Goal: Task Accomplishment & Management: Manage account settings

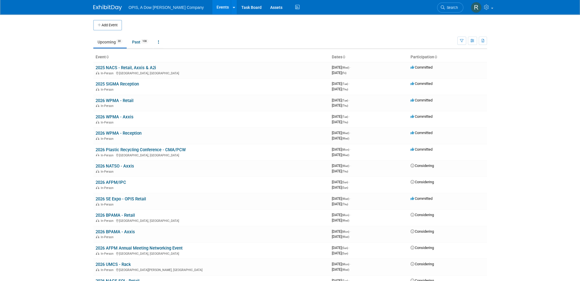
click at [212, 9] on link "Events" at bounding box center [222, 7] width 21 height 14
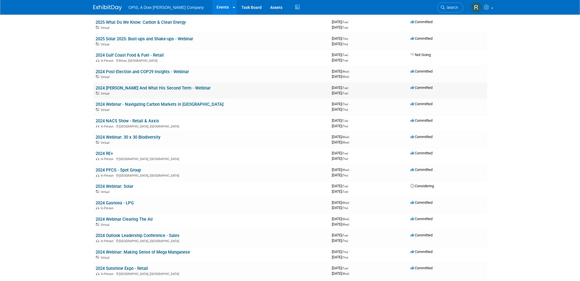
scroll to position [428, 0]
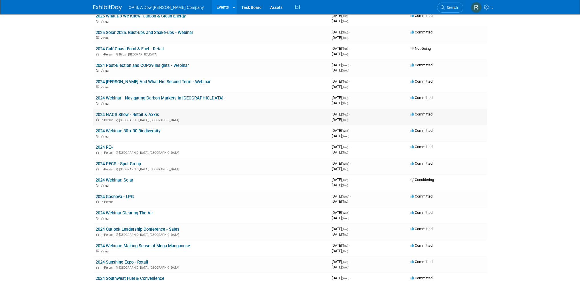
click at [136, 112] on link "2024 NACS Show - Retail & Axxis" at bounding box center [128, 114] width 64 height 5
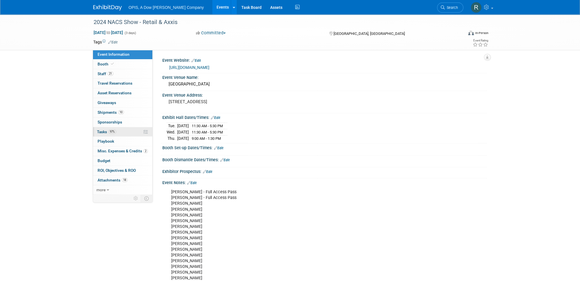
click at [100, 133] on span "Tasks 97%" at bounding box center [106, 131] width 19 height 5
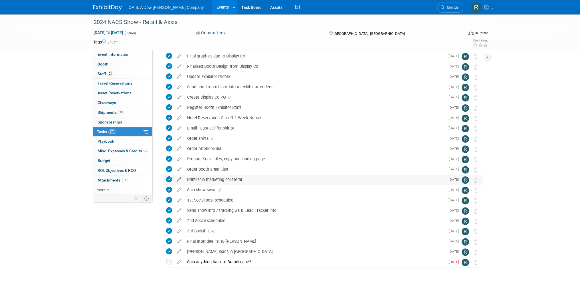
scroll to position [198, 0]
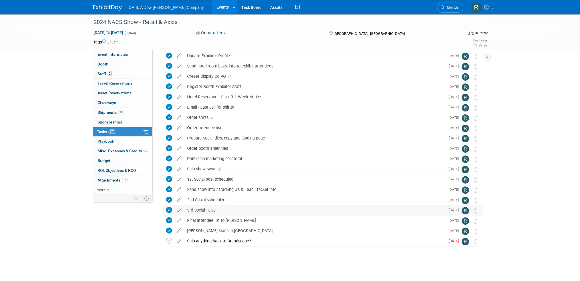
click at [197, 210] on div "3rd Social - Live" at bounding box center [314, 210] width 261 height 10
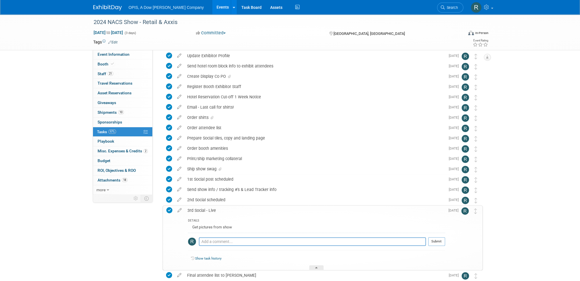
click at [196, 210] on div "3rd Social - Live" at bounding box center [315, 210] width 261 height 10
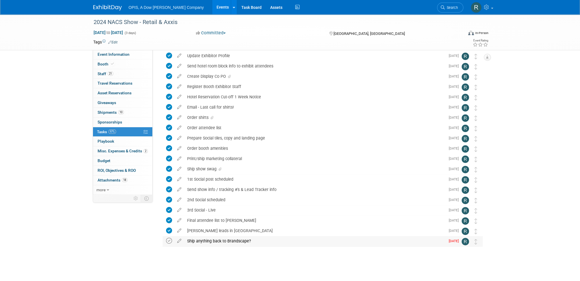
click at [168, 240] on icon at bounding box center [169, 240] width 6 height 6
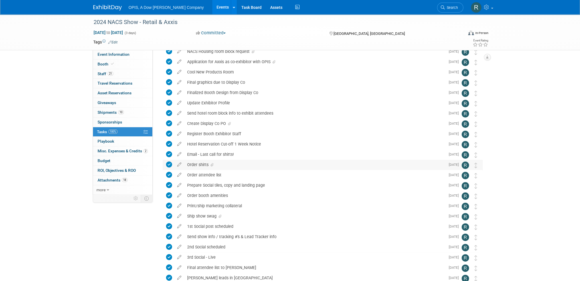
scroll to position [141, 0]
